Goal: Transaction & Acquisition: Purchase product/service

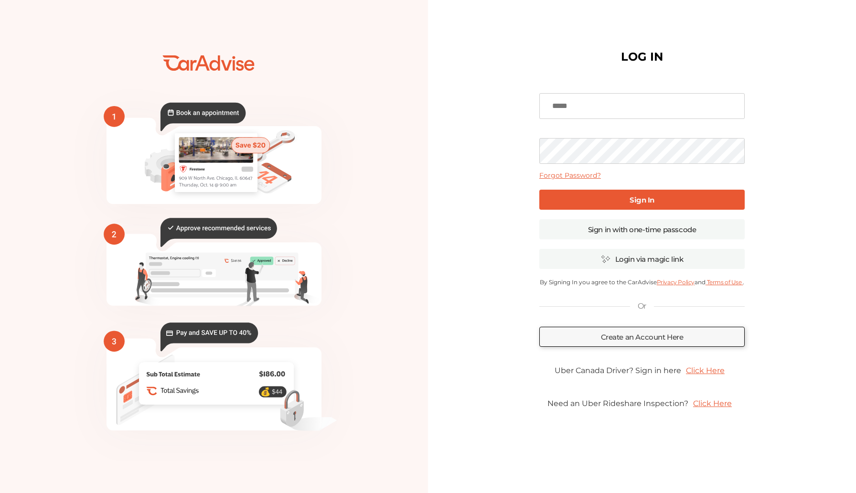
click at [587, 107] on input at bounding box center [641, 106] width 205 height 26
type input "**********"
click at [604, 192] on link "Sign In" at bounding box center [641, 200] width 205 height 20
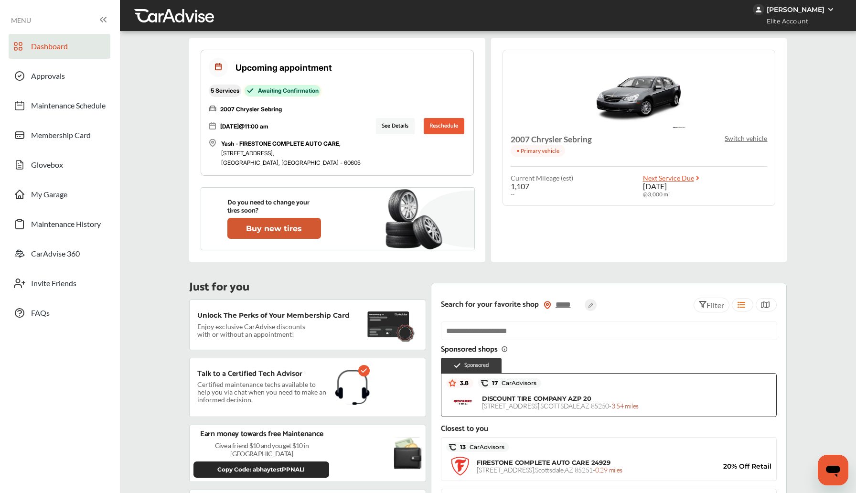
click at [270, 235] on button "Buy new tires" at bounding box center [274, 228] width 94 height 21
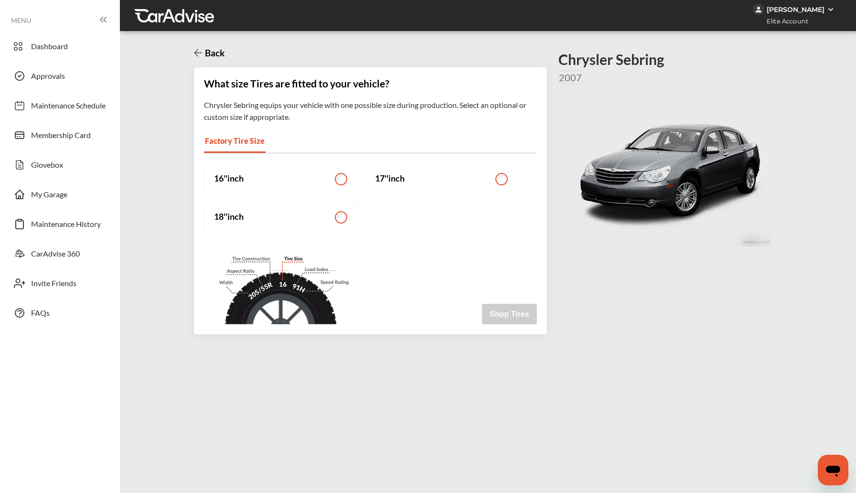
click at [385, 188] on label "17 '' inch" at bounding box center [441, 179] width 153 height 32
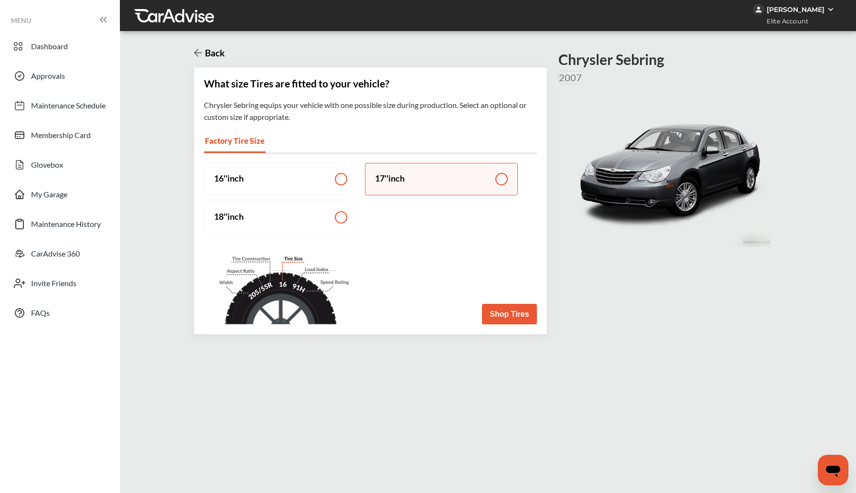
click at [511, 316] on button "Shop Tires" at bounding box center [509, 314] width 54 height 21
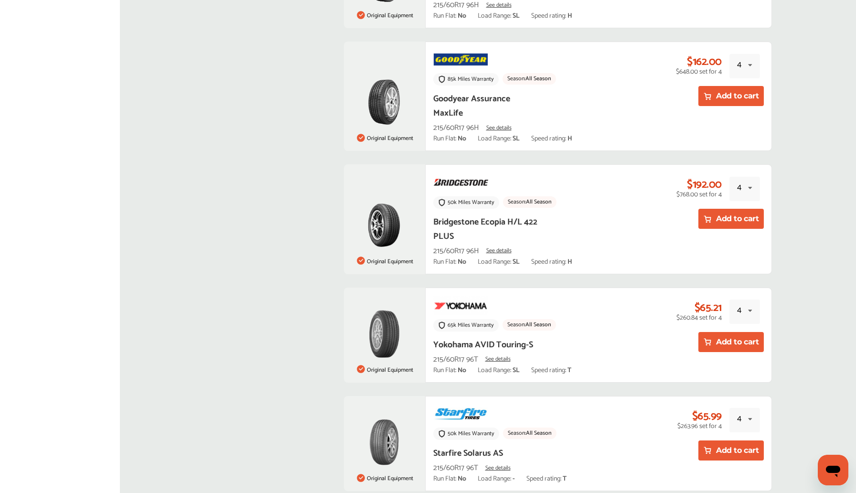
scroll to position [966, 0]
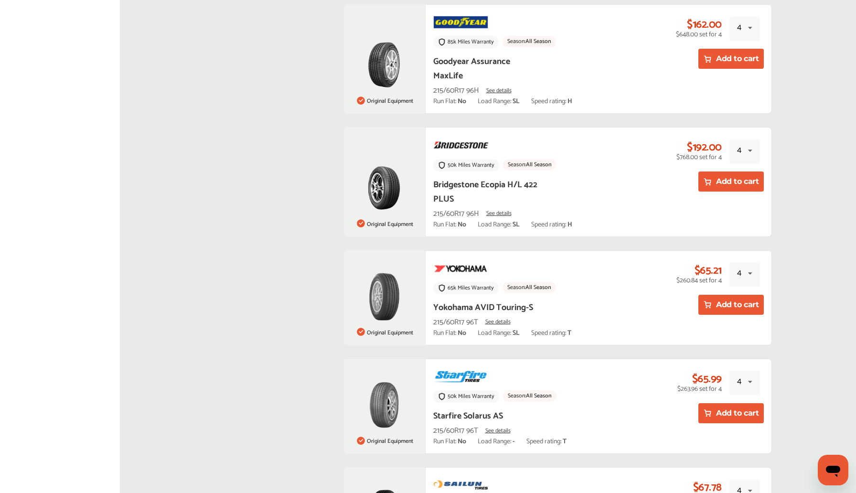
click at [723, 295] on button "Add to cart" at bounding box center [730, 305] width 65 height 20
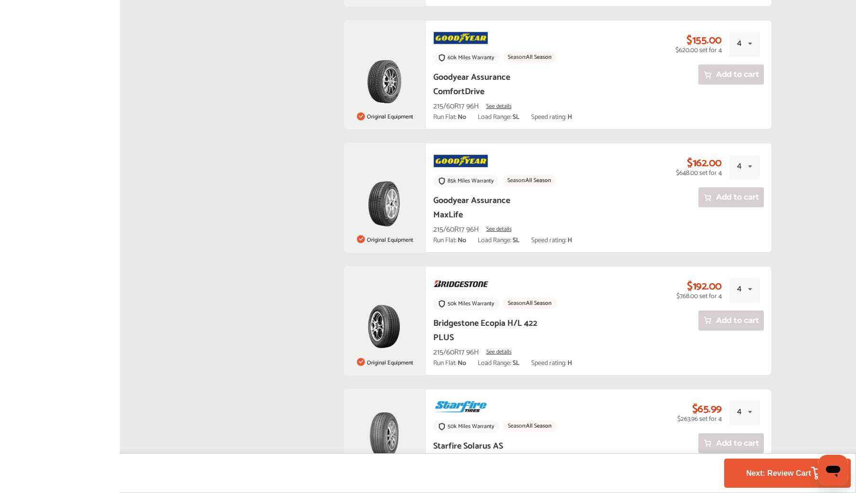
click at [764, 484] on link "Next: Review Cart 4" at bounding box center [787, 473] width 127 height 29
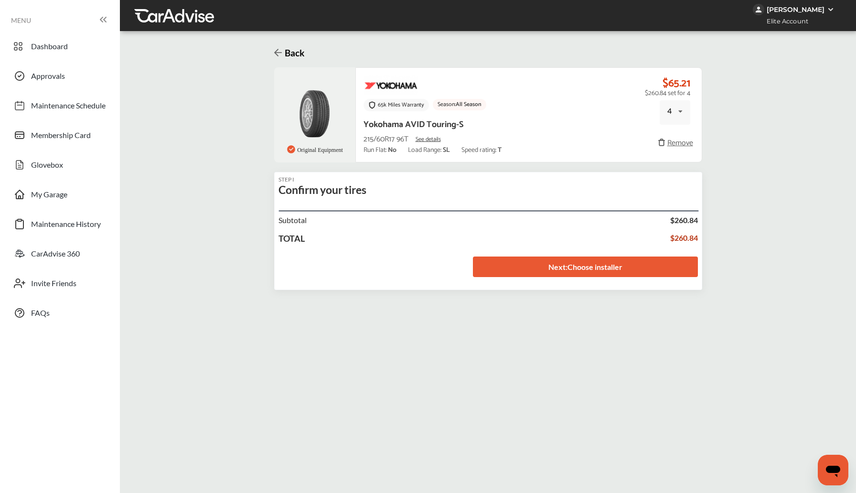
click at [576, 268] on link "Next : Choose installer" at bounding box center [585, 266] width 225 height 21
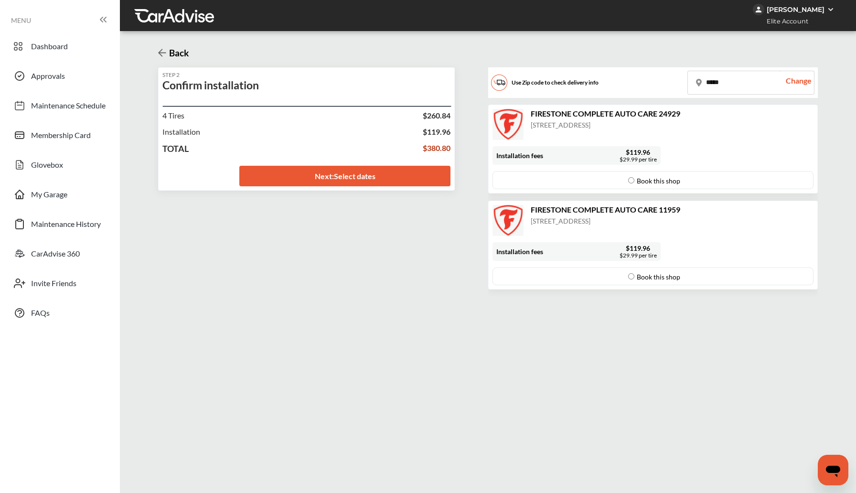
click at [570, 270] on div "Book this shop" at bounding box center [652, 276] width 321 height 18
click at [338, 180] on link "Next : Select dates" at bounding box center [344, 176] width 211 height 21
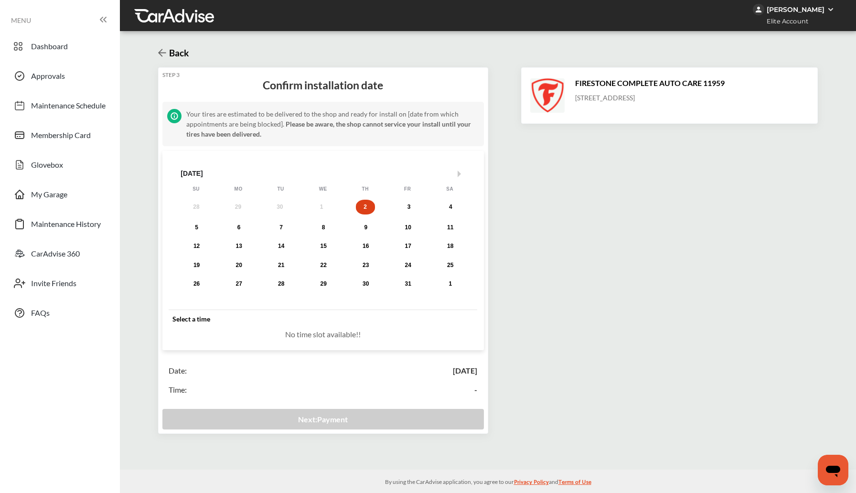
click at [161, 49] on icon at bounding box center [162, 52] width 8 height 9
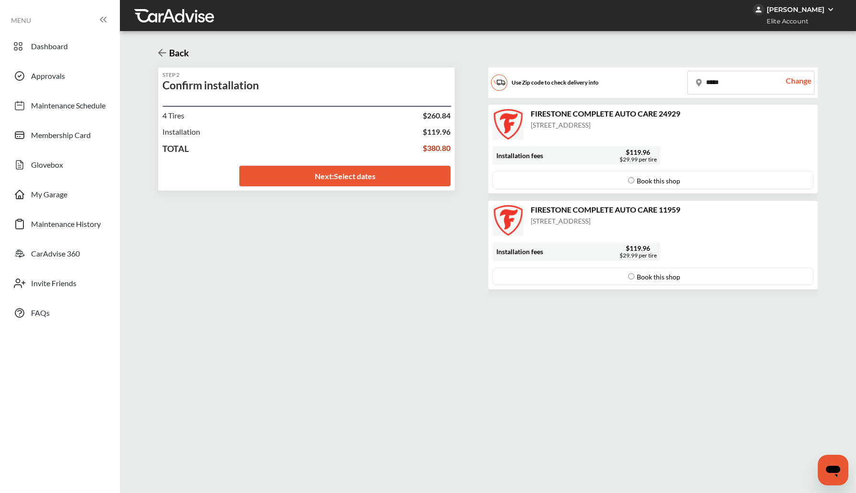
click at [652, 184] on div "Book this shop" at bounding box center [652, 179] width 65 height 17
click at [323, 180] on link "Next : Select dates" at bounding box center [344, 176] width 211 height 21
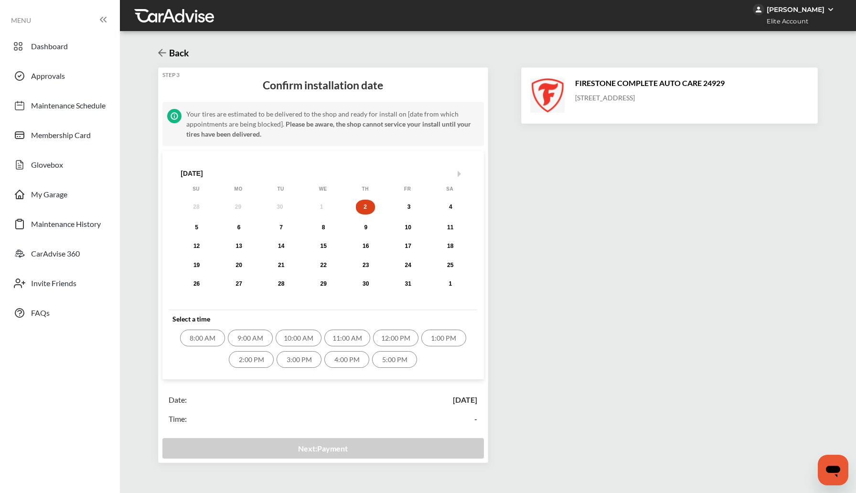
click at [355, 341] on div "11:00 AM" at bounding box center [347, 338] width 46 height 17
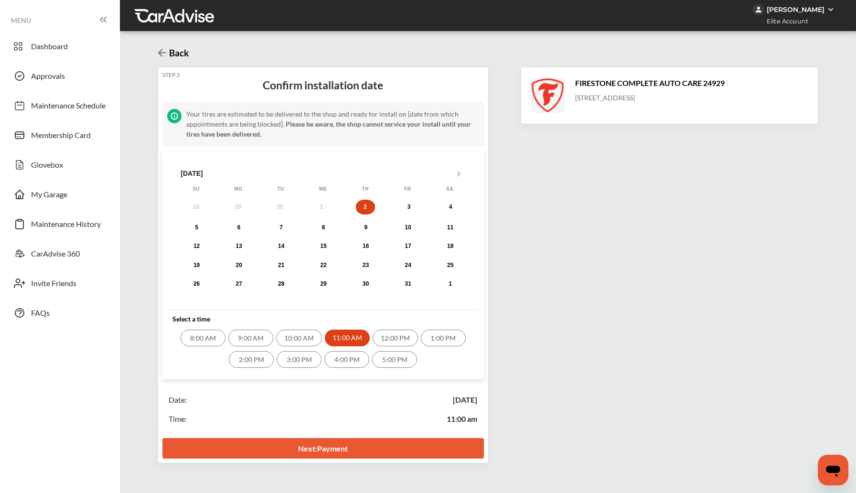
click at [375, 442] on link "Next : Payment" at bounding box center [322, 448] width 321 height 21
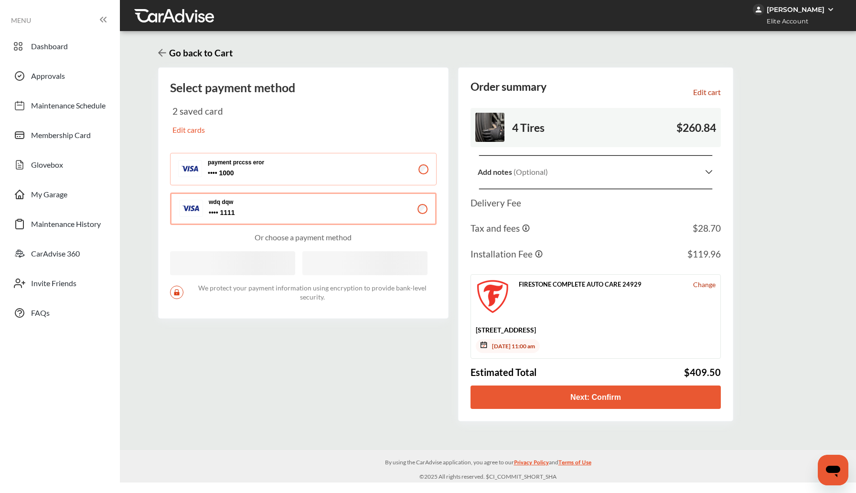
click at [625, 394] on button "Next: Confirm" at bounding box center [595, 396] width 251 height 23
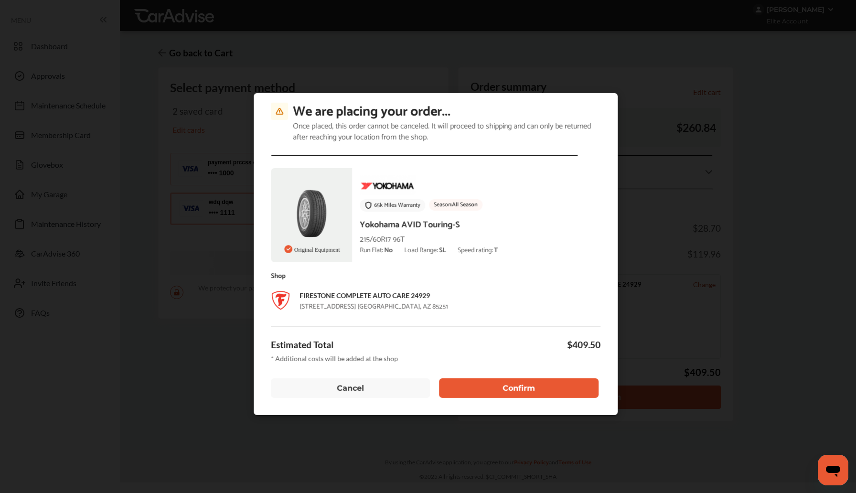
click at [467, 385] on button "Confirm" at bounding box center [518, 388] width 159 height 20
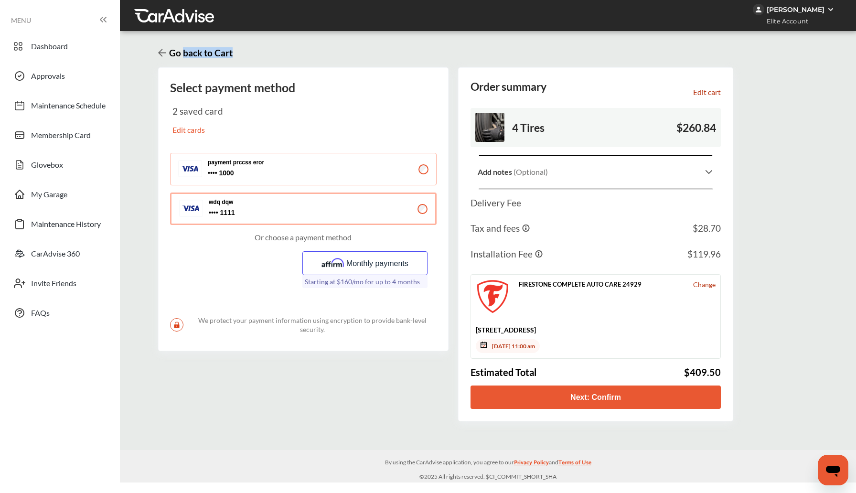
drag, startPoint x: 184, startPoint y: 54, endPoint x: 326, endPoint y: 54, distance: 141.9
click at [326, 54] on div "Go back to Cart" at bounding box center [488, 52] width 660 height 29
click at [276, 178] on div "payment prccss eror 1000 1000" at bounding box center [256, 169] width 96 height 21
click at [576, 390] on button "Next: Confirm" at bounding box center [595, 396] width 251 height 23
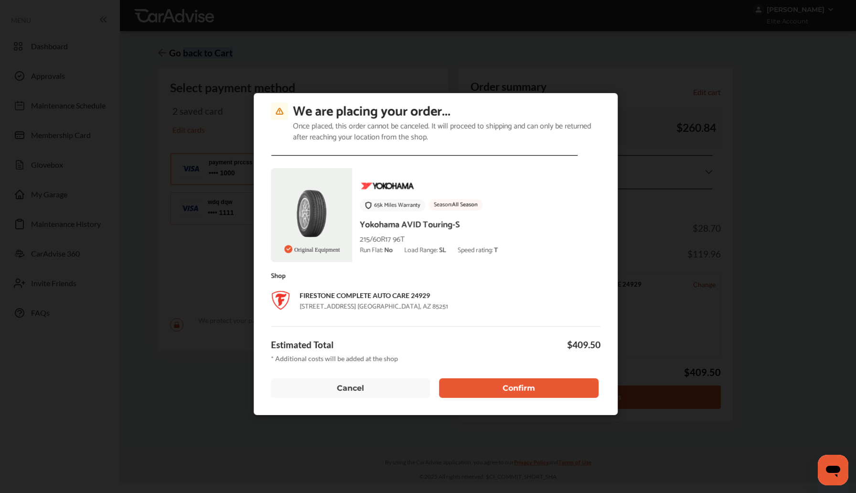
click at [530, 382] on button "Confirm" at bounding box center [518, 388] width 159 height 20
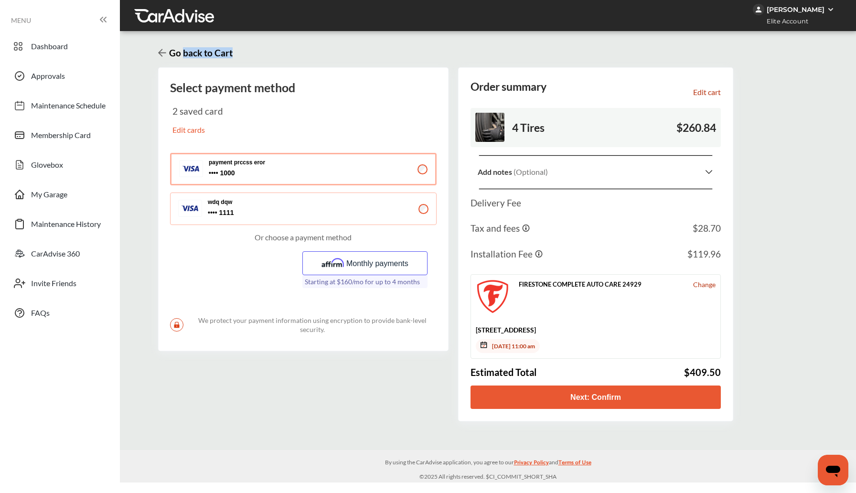
click at [163, 51] on icon at bounding box center [162, 52] width 8 height 9
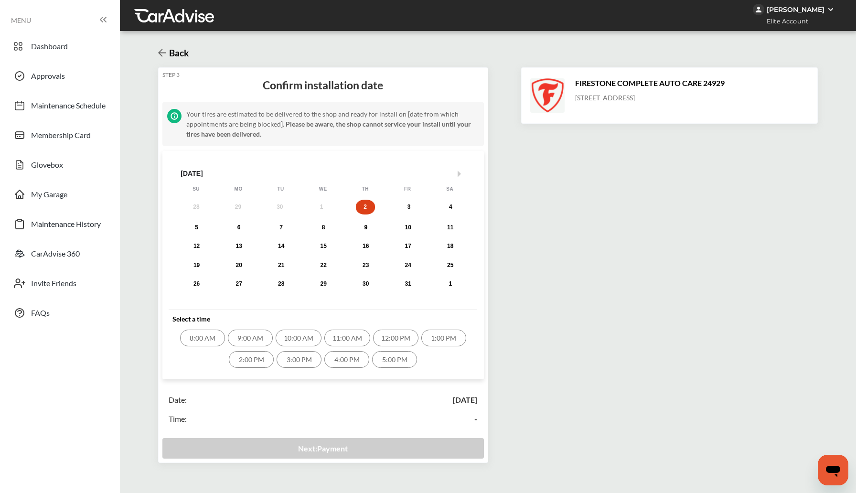
click at [163, 48] on icon at bounding box center [162, 52] width 8 height 9
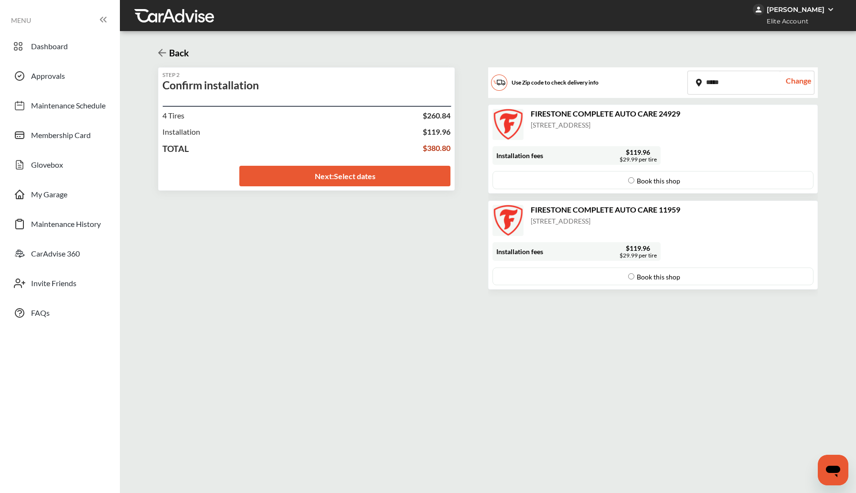
click at [718, 79] on input "*****" at bounding box center [733, 82] width 91 height 23
type input "*****"
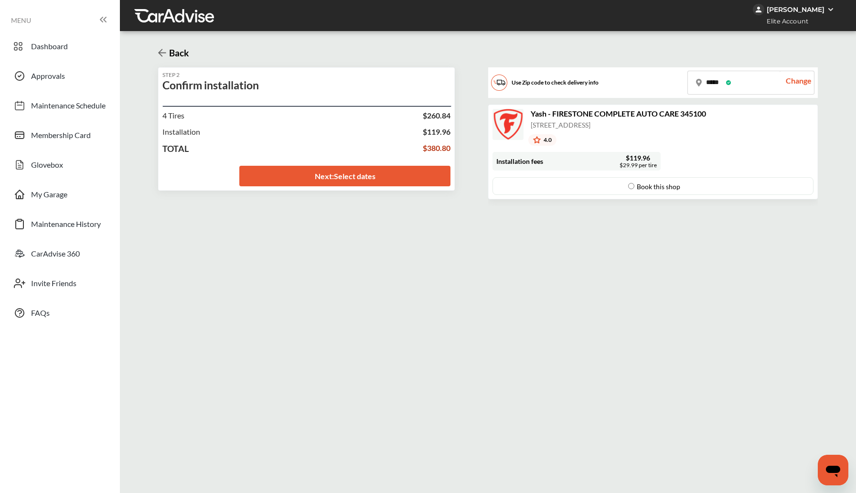
click at [563, 192] on div "Book this shop" at bounding box center [652, 186] width 321 height 18
click at [307, 186] on link "Next : Select dates" at bounding box center [344, 176] width 211 height 21
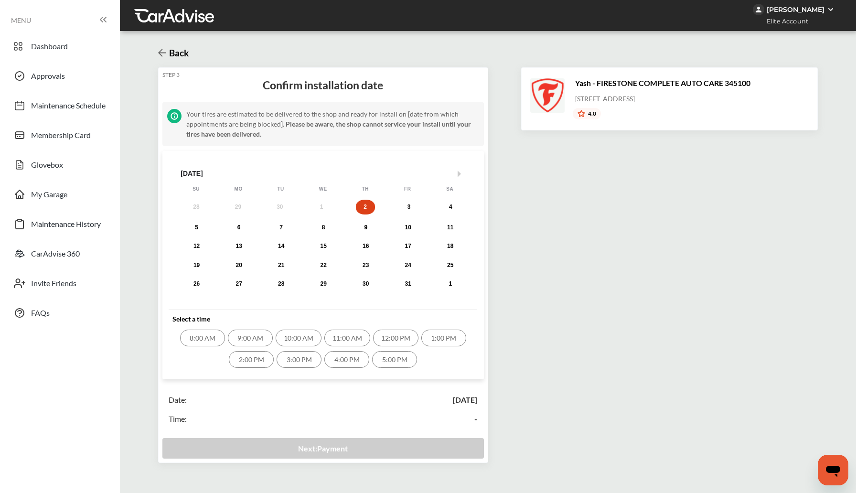
click at [397, 362] on div "5:00 PM" at bounding box center [394, 359] width 45 height 17
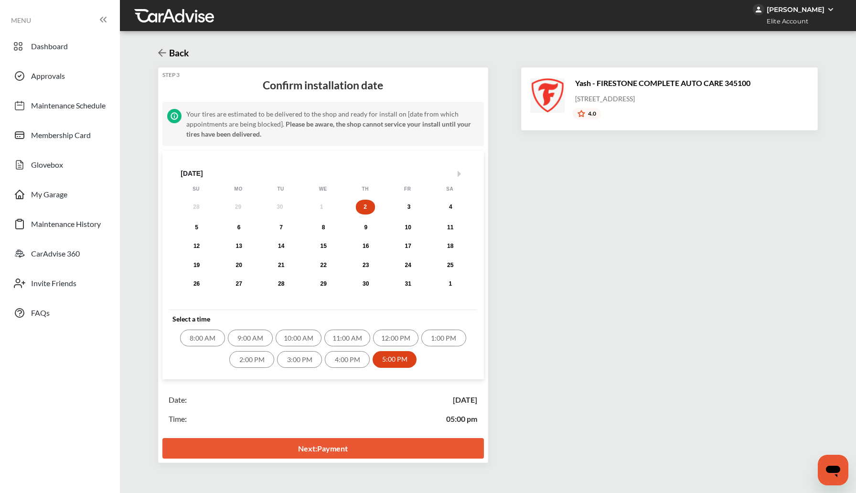
click at [380, 445] on link "Next : Payment" at bounding box center [322, 448] width 321 height 21
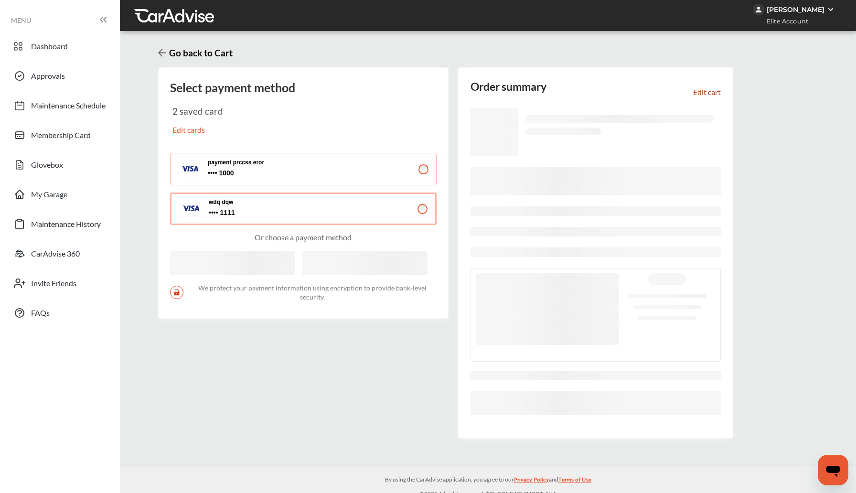
click at [342, 157] on button "payment prccss eror 1000 1000" at bounding box center [303, 169] width 267 height 32
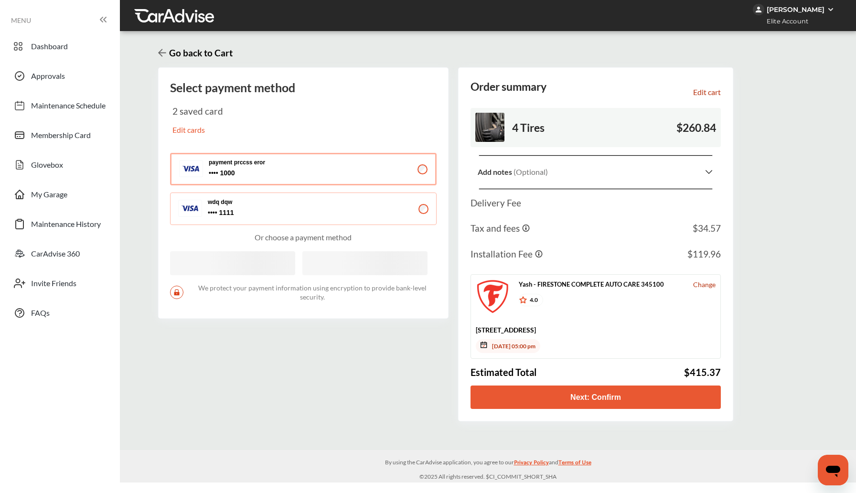
click at [582, 395] on button "Next: Confirm" at bounding box center [595, 396] width 251 height 23
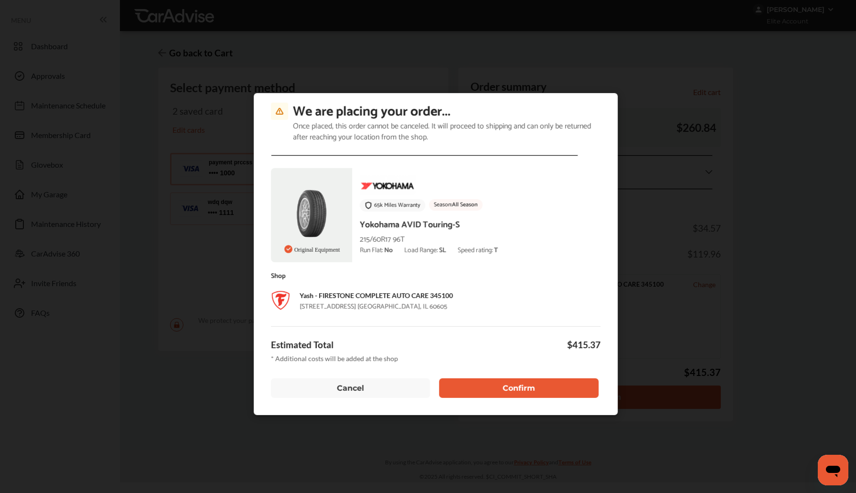
click at [573, 390] on button "Confirm" at bounding box center [518, 388] width 159 height 20
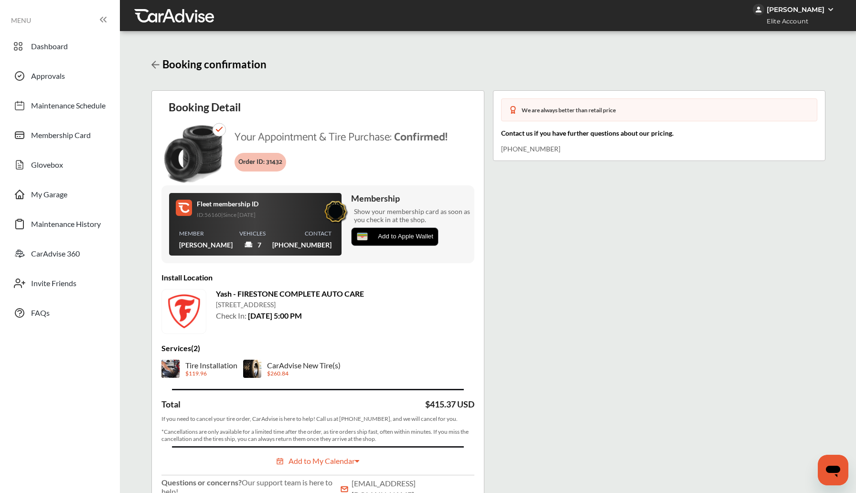
click at [817, 10] on div "[PERSON_NAME]" at bounding box center [796, 9] width 58 height 9
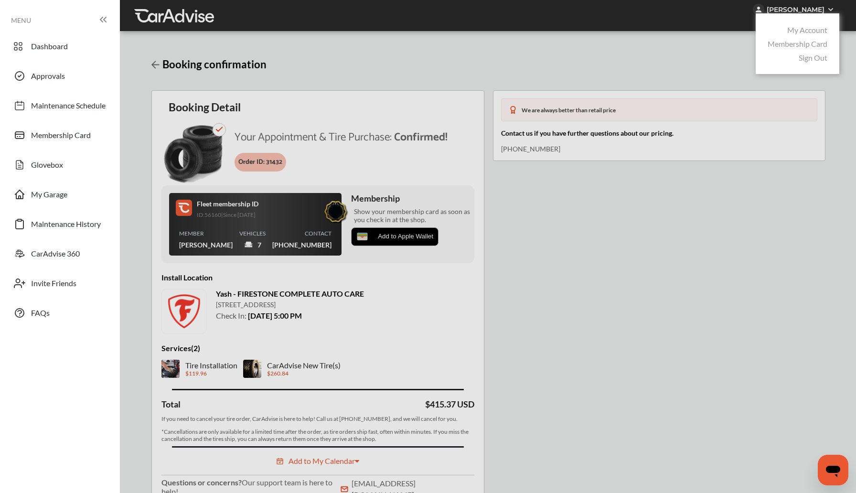
click at [798, 63] on div "Sign Out" at bounding box center [797, 58] width 64 height 14
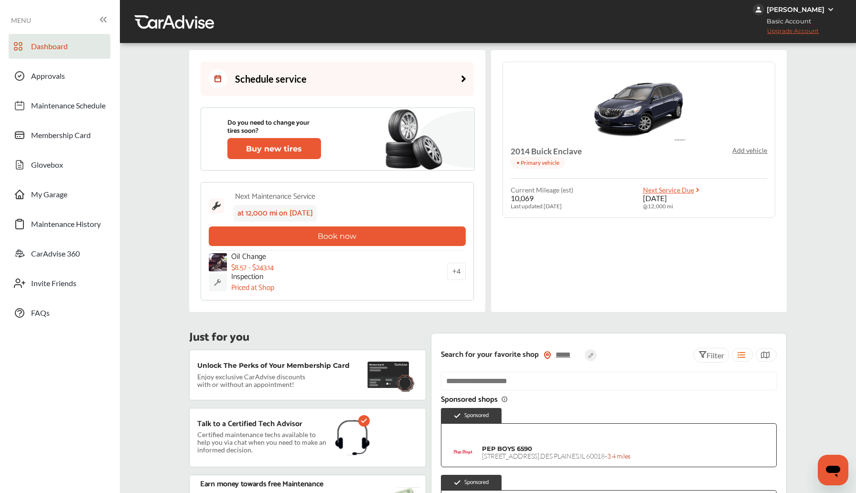
click at [822, 7] on div "Shrushti Desai" at bounding box center [796, 9] width 58 height 9
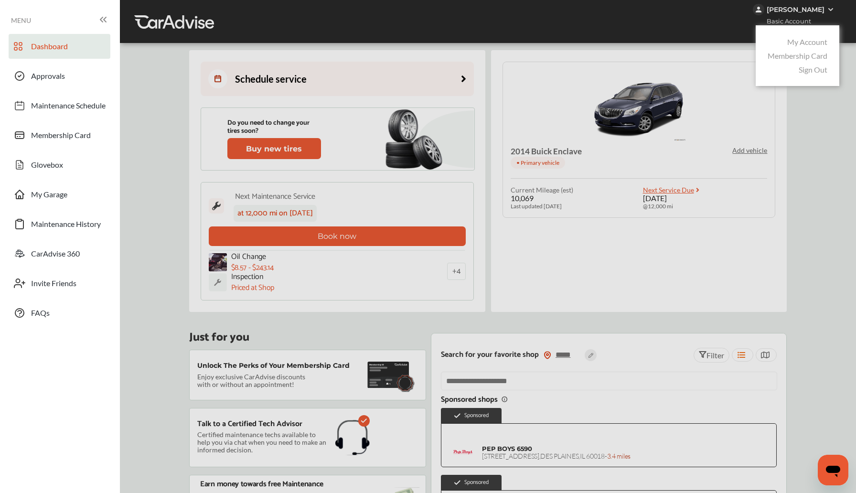
click at [808, 43] on link "My Account" at bounding box center [807, 41] width 40 height 9
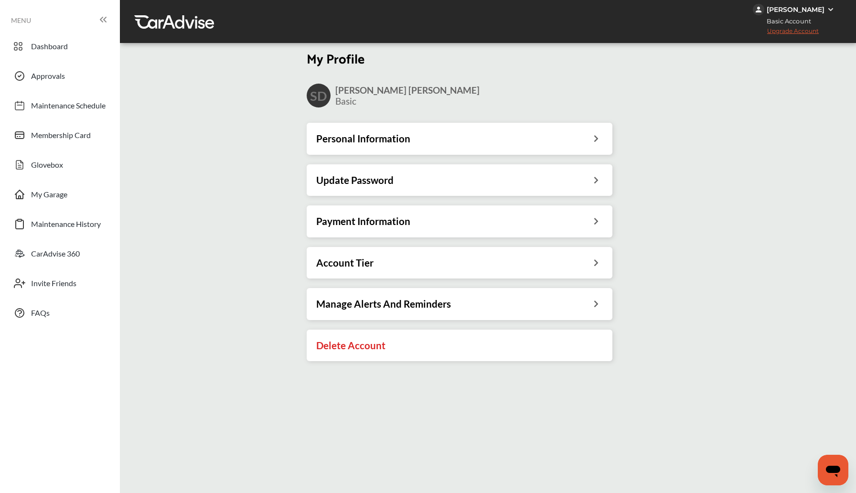
click at [383, 214] on div "Payment Information" at bounding box center [460, 221] width 306 height 32
click at [384, 220] on h3 "Payment Information" at bounding box center [363, 221] width 94 height 12
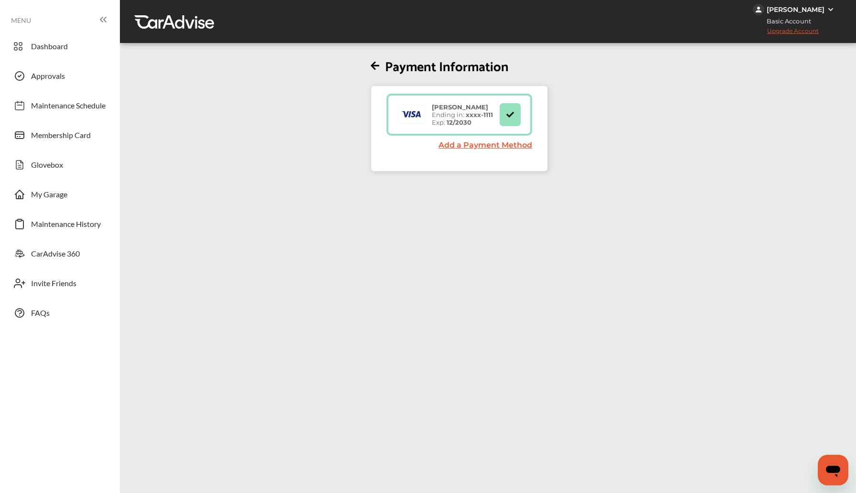
click at [819, 11] on div "Shrushti Desai" at bounding box center [796, 9] width 58 height 9
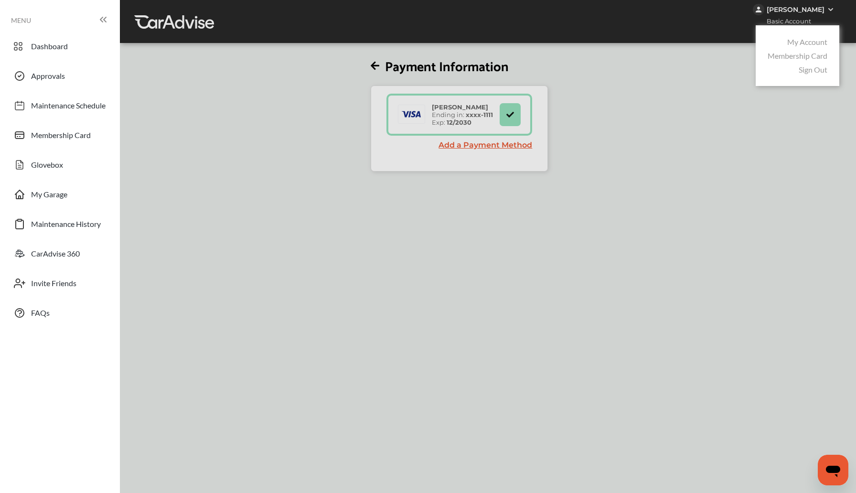
click at [808, 39] on link "My Account" at bounding box center [807, 41] width 40 height 9
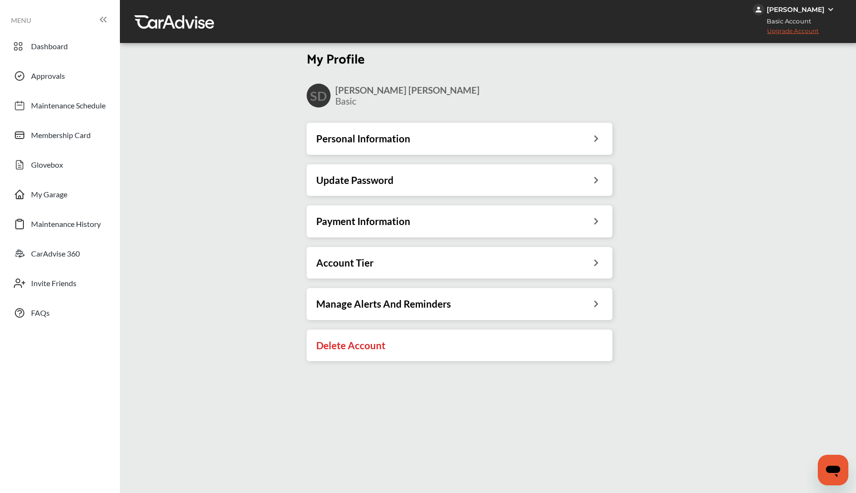
click at [407, 146] on div "Personal Information" at bounding box center [460, 139] width 306 height 32
click at [592, 139] on div "Personal Information" at bounding box center [459, 138] width 287 height 12
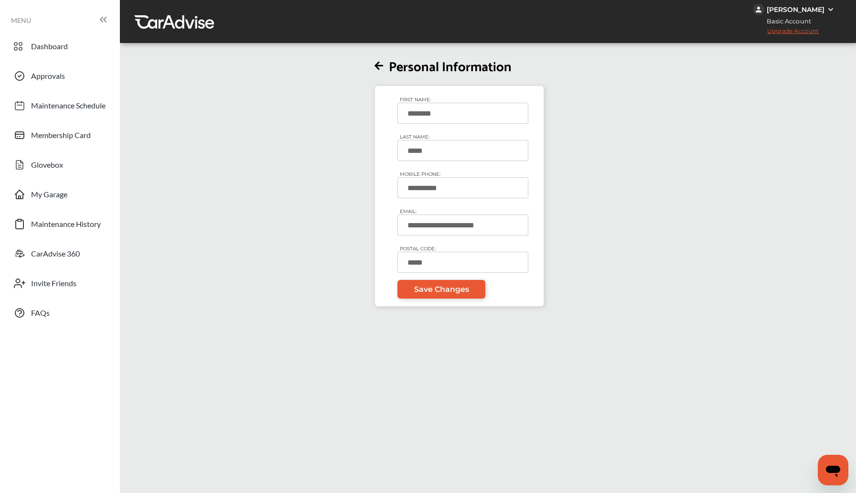
click at [812, 13] on div "Shrushti Desai" at bounding box center [796, 9] width 58 height 9
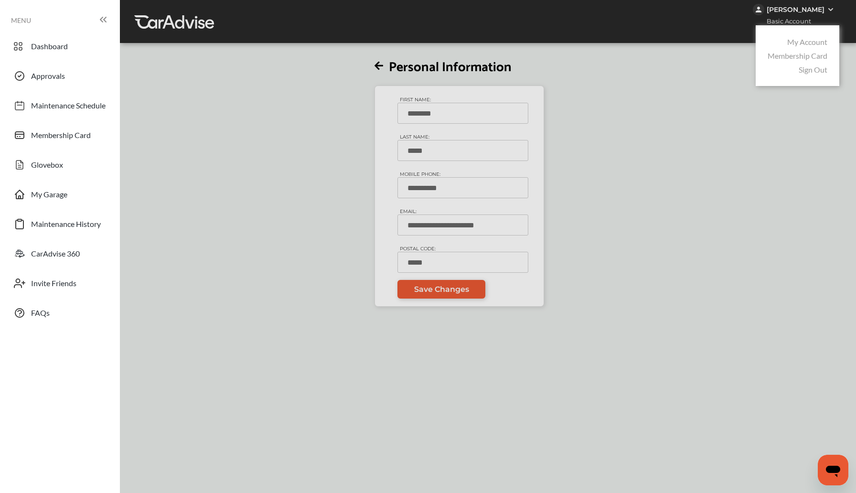
click at [802, 74] on link "Sign Out" at bounding box center [813, 69] width 29 height 9
